Goal: Task Accomplishment & Management: Manage account settings

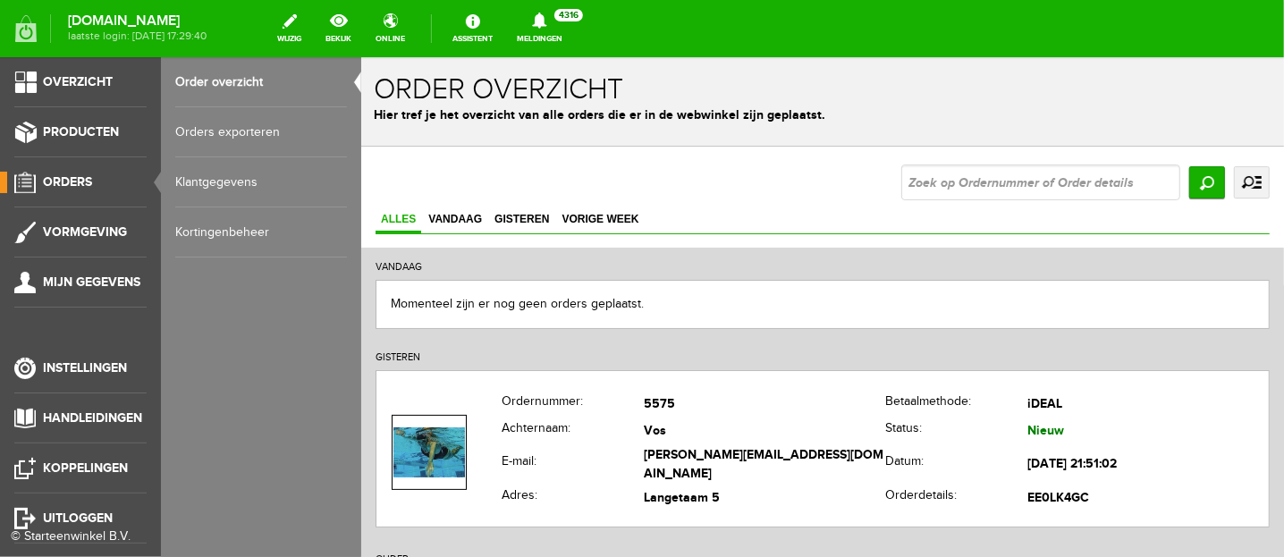
click at [61, 174] on span "Orders" at bounding box center [67, 181] width 49 height 15
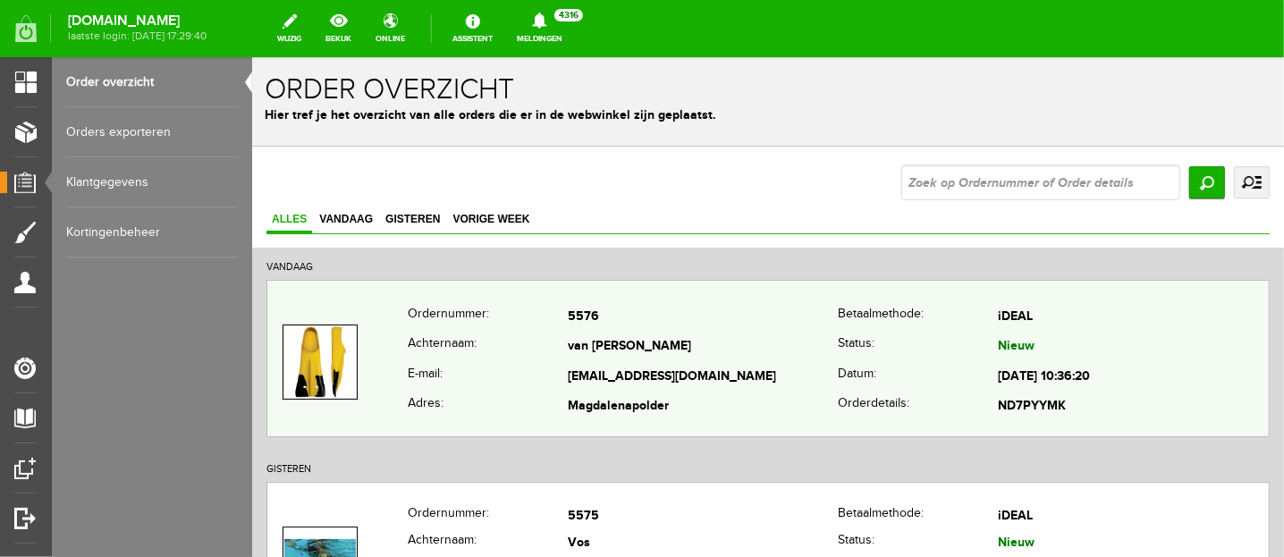
click at [489, 364] on th "E-mail:" at bounding box center [487, 376] width 160 height 30
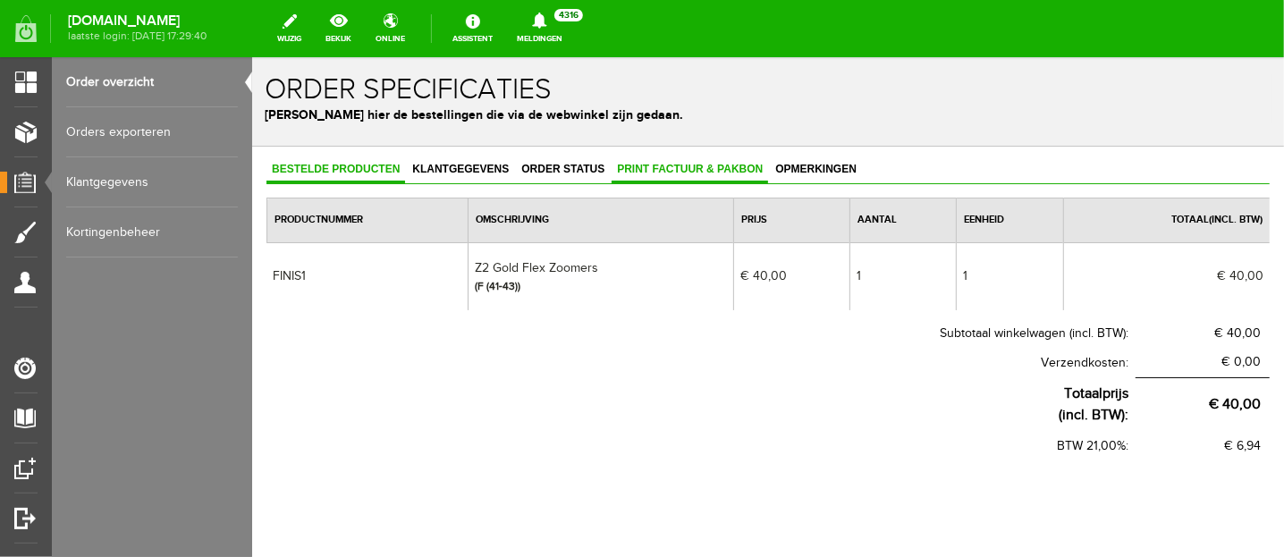
click at [648, 162] on span "Print factuur & pakbon" at bounding box center [689, 168] width 157 height 13
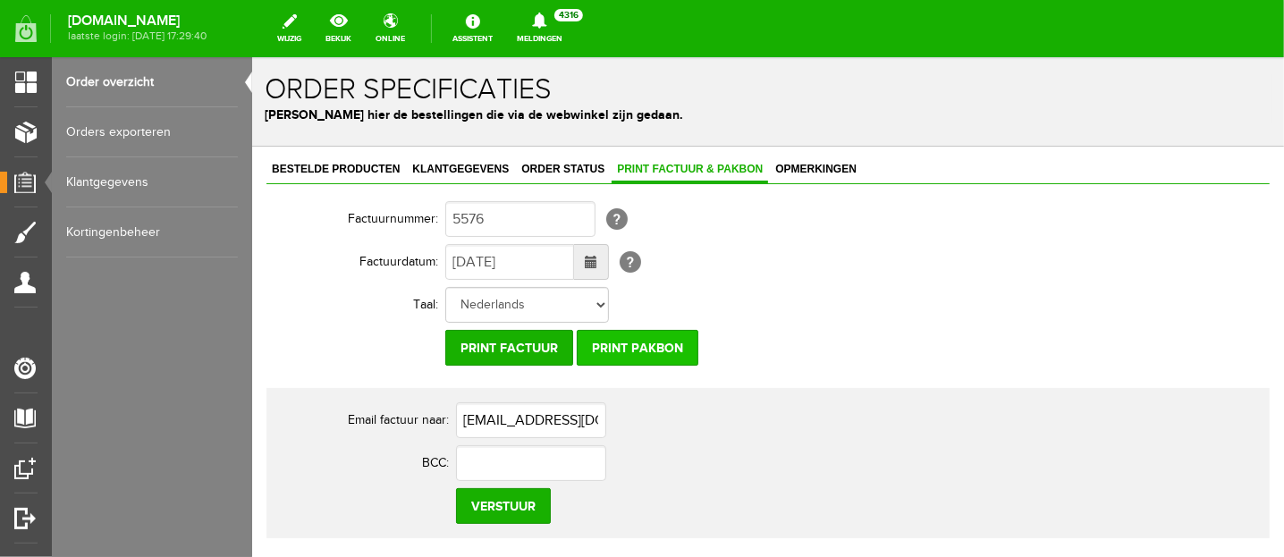
click at [650, 338] on input "Print pakbon" at bounding box center [637, 347] width 122 height 36
click at [643, 345] on input "Print pakbon" at bounding box center [637, 347] width 122 height 36
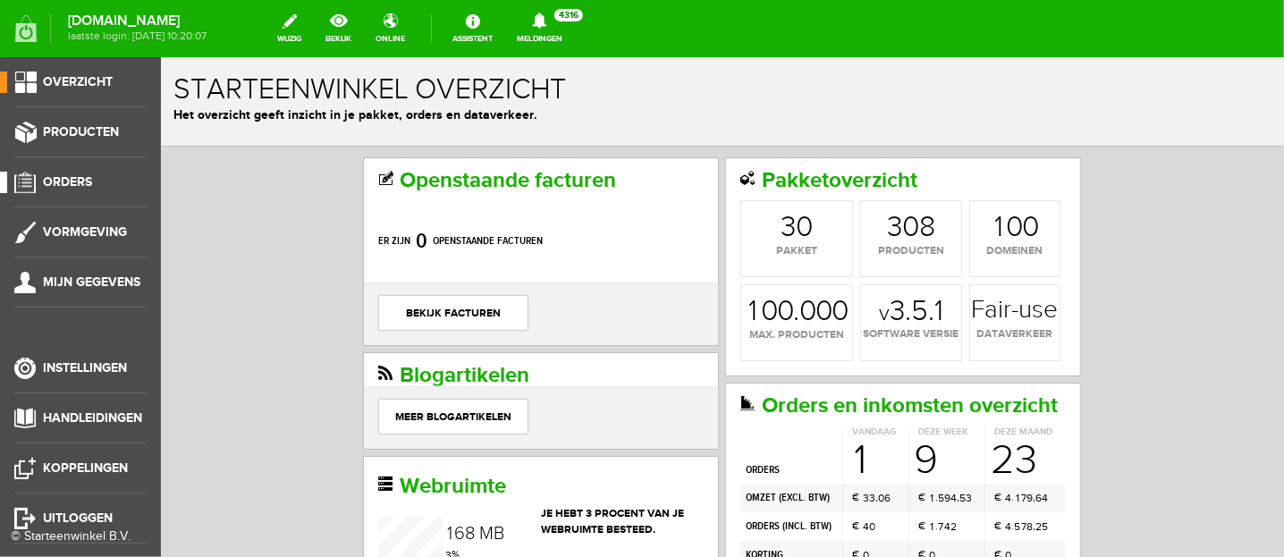
click at [79, 178] on span "Orders" at bounding box center [67, 181] width 49 height 15
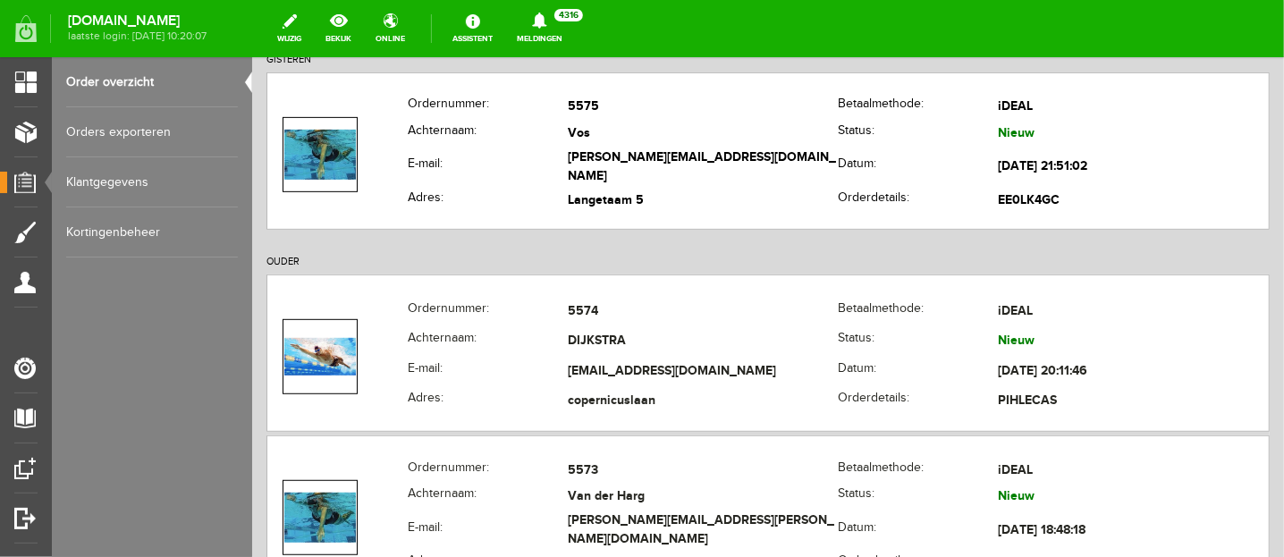
scroll to position [447, 0]
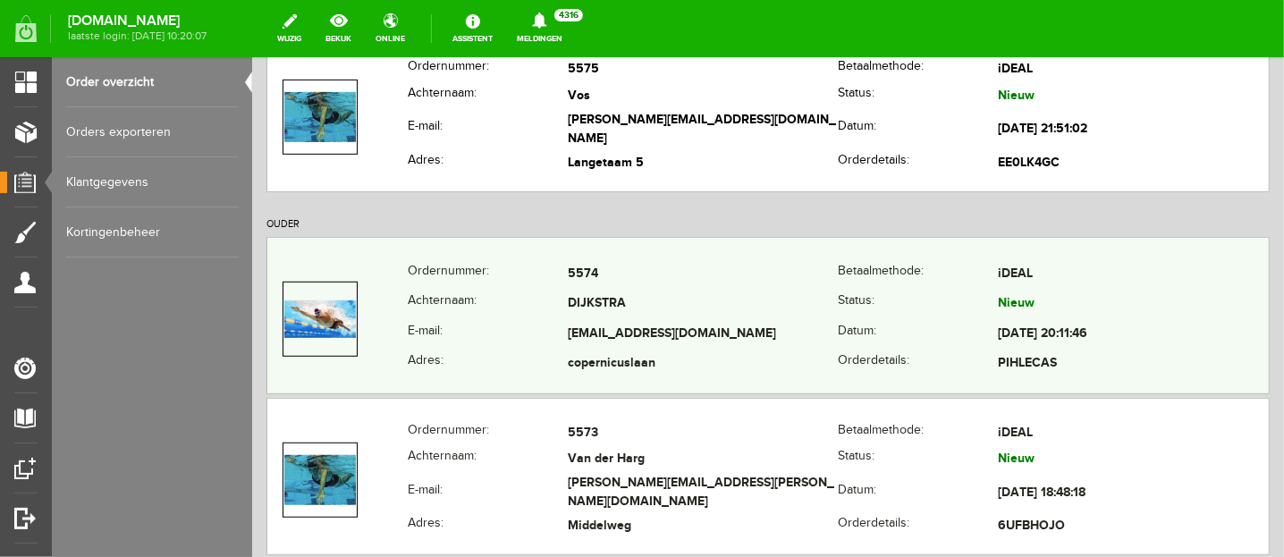
click at [370, 325] on td at bounding box center [337, 318] width 140 height 120
